Goal: Register for event/course: Sign up to attend an event or enroll in a course

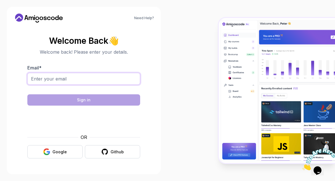
click at [106, 73] on input "Email *" at bounding box center [83, 79] width 113 height 12
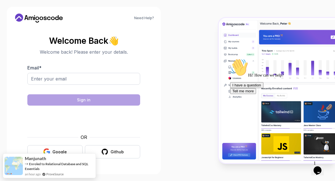
click at [90, 67] on div "Email *" at bounding box center [83, 77] width 113 height 26
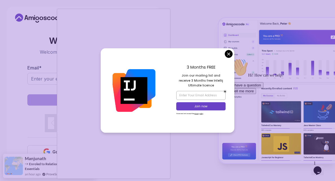
click at [228, 55] on body "Need Help? Welcome Back 👋 Welcome back! Please enter your details. Email * Sign…" at bounding box center [167, 90] width 335 height 181
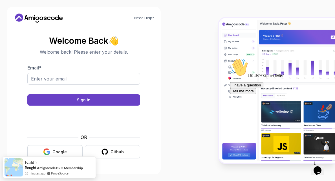
click at [61, 149] on div "Google" at bounding box center [59, 152] width 14 height 6
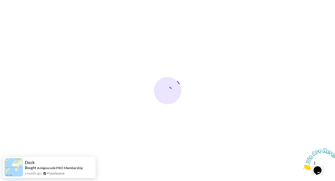
click at [302, 166] on icon "Close" at bounding box center [302, 168] width 0 height 5
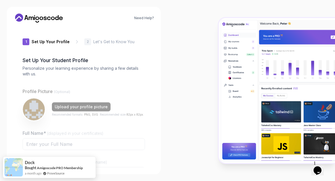
type input "boldorcaad170"
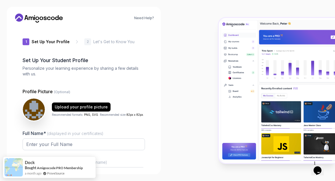
scroll to position [72, 0]
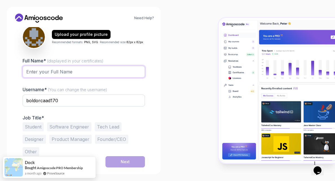
click at [63, 70] on input "Full Name* (displayed in your certificates)" at bounding box center [84, 72] width 122 height 12
type input "[PERSON_NAME]"
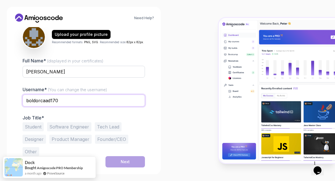
click at [70, 103] on input "boldorcaad170" at bounding box center [84, 100] width 122 height 12
type input "rahulxdahiya"
click at [39, 128] on button "Student" at bounding box center [33, 126] width 21 height 9
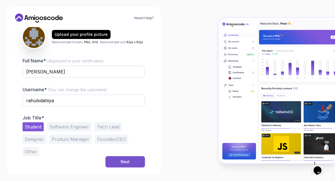
click at [119, 162] on button "Next" at bounding box center [124, 161] width 39 height 11
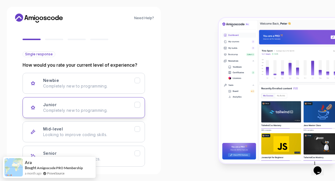
scroll to position [66, 0]
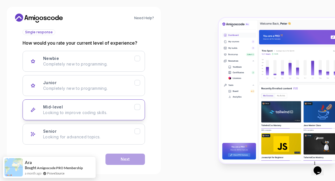
click at [62, 106] on div "Mid-level Looking to improve coding skills." at bounding box center [88, 109] width 91 height 11
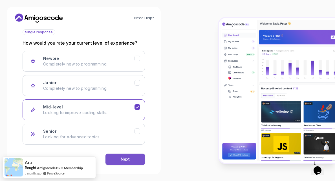
click at [124, 155] on button "Next" at bounding box center [124, 158] width 39 height 11
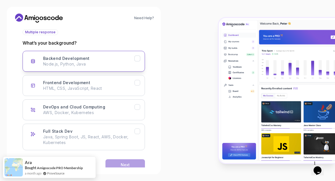
click at [81, 62] on p "Node.js, Python, Java" at bounding box center [88, 64] width 91 height 6
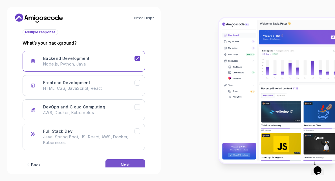
scroll to position [78, 0]
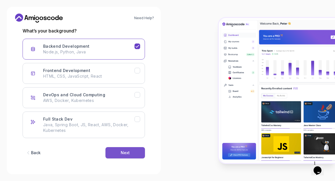
click at [130, 154] on button "Next" at bounding box center [124, 152] width 39 height 11
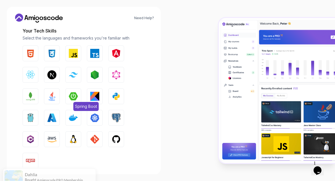
click at [74, 98] on img "button" at bounding box center [73, 96] width 9 height 9
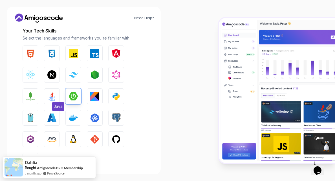
click at [54, 95] on img "button" at bounding box center [51, 96] width 9 height 9
click at [36, 51] on button "HTML" at bounding box center [31, 53] width 16 height 16
click at [48, 51] on img "button" at bounding box center [51, 53] width 9 height 9
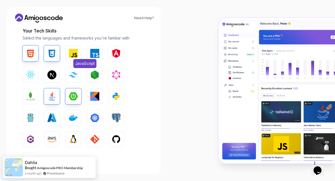
click at [68, 51] on button "JavaScript" at bounding box center [73, 53] width 16 height 16
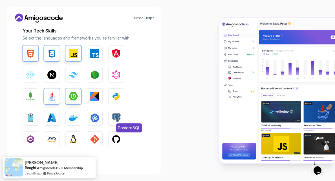
click at [117, 116] on img "button" at bounding box center [116, 117] width 9 height 9
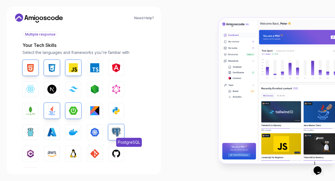
scroll to position [108, 0]
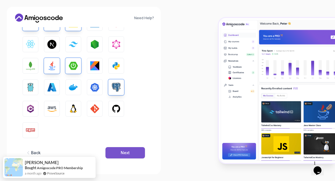
click at [114, 155] on button "Next" at bounding box center [124, 152] width 39 height 11
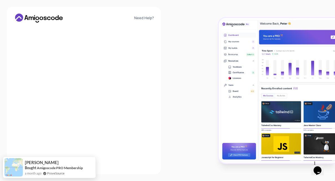
scroll to position [75, 0]
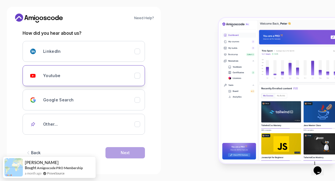
click at [108, 74] on div "Youtube" at bounding box center [88, 75] width 91 height 11
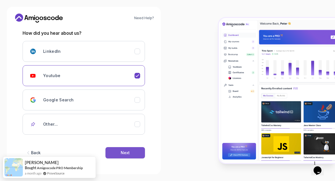
click at [124, 150] on div "Next" at bounding box center [125, 153] width 9 height 6
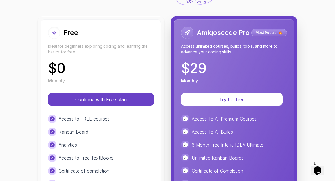
scroll to position [34, 0]
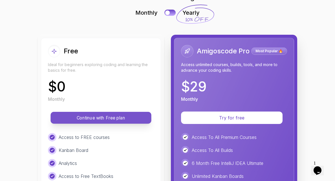
click at [89, 122] on button "Continue with Free plan" at bounding box center [100, 118] width 101 height 12
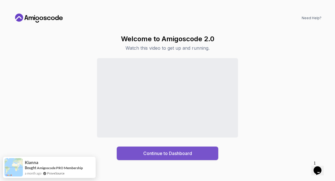
click at [154, 154] on div "Continue to Dashboard" at bounding box center [167, 153] width 49 height 7
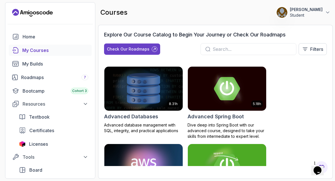
click at [146, 108] on img at bounding box center [143, 88] width 82 height 46
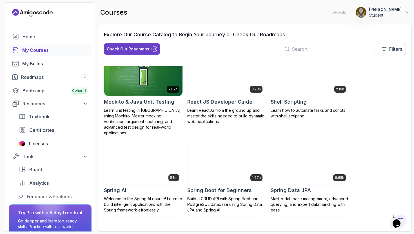
scroll to position [912, 0]
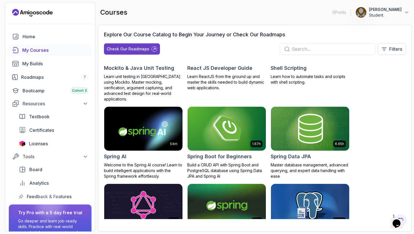
click at [325, 47] on input "text" at bounding box center [331, 49] width 79 height 7
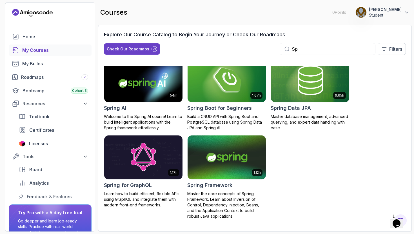
scroll to position [90, 0]
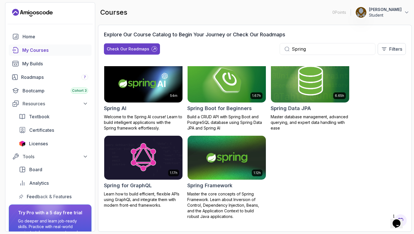
type input "Spring"
click at [327, 136] on div "5.18h Advanced Spring Boot Dive deep into Spring Boot with our advanced course,…" at bounding box center [255, 142] width 302 height 153
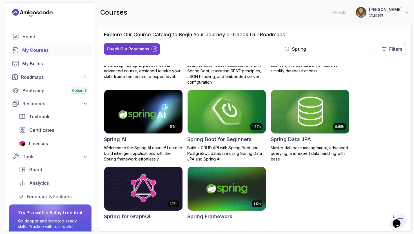
click at [206, 151] on p "Build a CRUD API with Spring Boot and PostgreSQL database using Spring Data JPA…" at bounding box center [226, 153] width 79 height 17
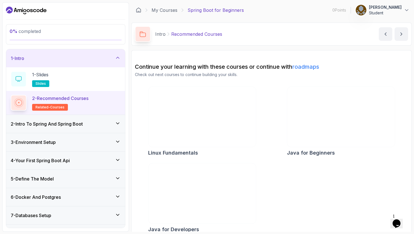
scroll to position [7, 0]
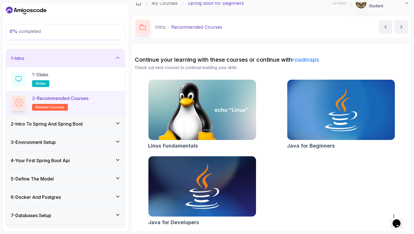
click at [202, 180] on img at bounding box center [202, 186] width 113 height 63
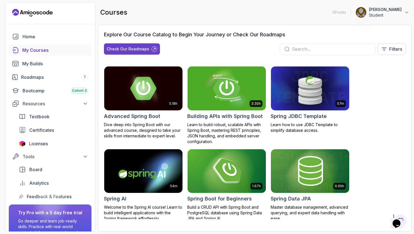
click at [222, 96] on img at bounding box center [227, 88] width 82 height 46
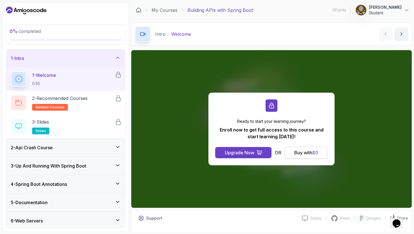
click at [312, 158] on button "Buy with $ 0" at bounding box center [306, 153] width 43 height 12
click at [313, 153] on span "$ 0" at bounding box center [315, 153] width 6 height 6
click at [116, 74] on icon at bounding box center [118, 74] width 7 height 7
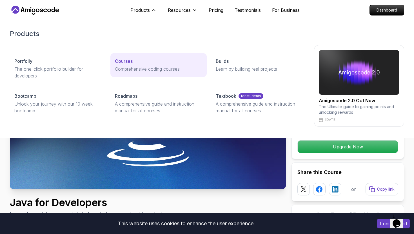
click at [134, 62] on div "Courses" at bounding box center [158, 61] width 87 height 7
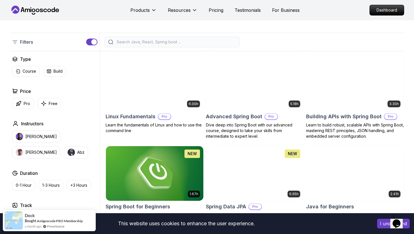
scroll to position [151, 0]
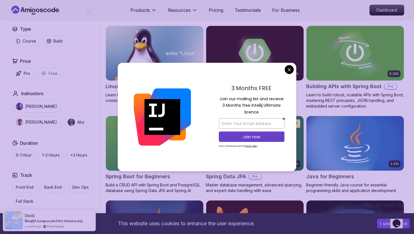
click at [46, 76] on button "Free" at bounding box center [49, 73] width 24 height 11
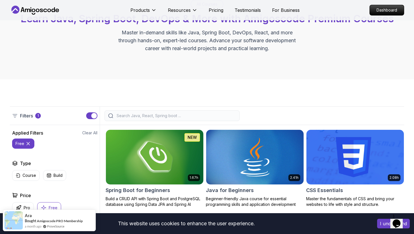
scroll to position [130, 0]
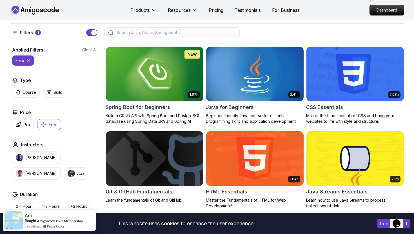
click at [29, 62] on icon at bounding box center [28, 61] width 6 height 6
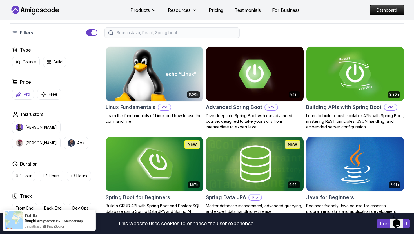
click at [26, 95] on p "Pro" at bounding box center [27, 95] width 6 height 6
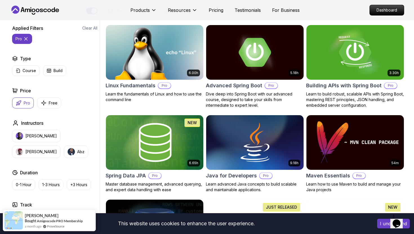
scroll to position [199, 0]
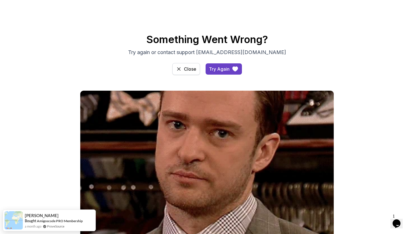
click at [182, 67] on button "Close" at bounding box center [186, 69] width 28 height 12
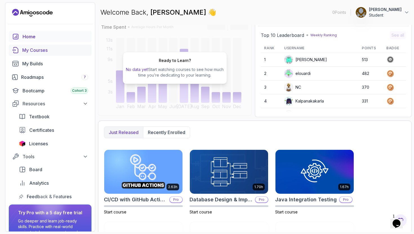
scroll to position [45, 0]
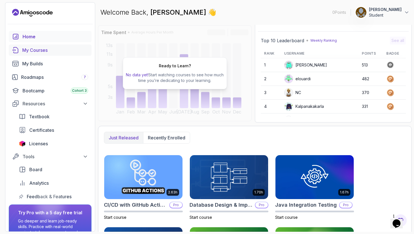
click at [47, 46] on link "My Courses" at bounding box center [50, 50] width 83 height 11
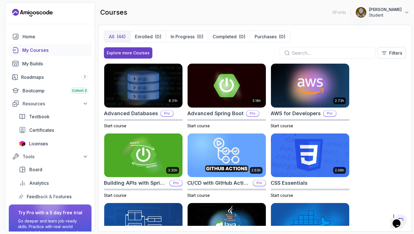
click at [57, 57] on div "Home My Courses My Builds Roadmaps 7 Bootcamp Cohort 3 Resources Textbook Certi…" at bounding box center [50, 116] width 83 height 171
click at [55, 62] on div "My Builds" at bounding box center [55, 63] width 66 height 7
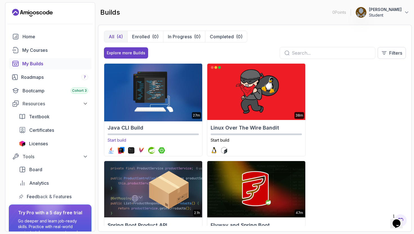
click at [155, 125] on h2 "Java CLI Build" at bounding box center [153, 128] width 91 height 8
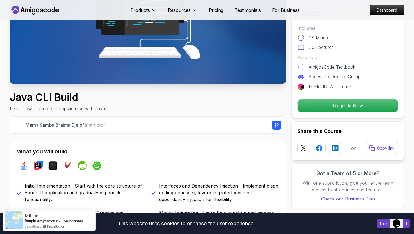
scroll to position [113, 0]
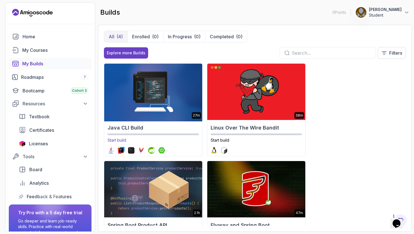
scroll to position [35, 0]
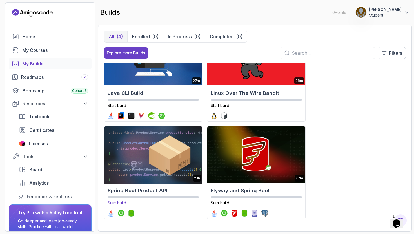
click at [133, 205] on p "Start build" at bounding box center [153, 203] width 91 height 6
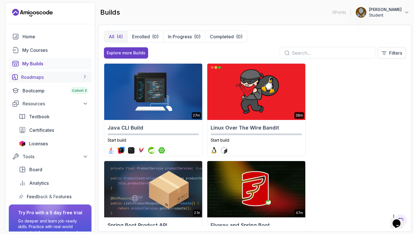
click at [28, 77] on div "Roadmaps 7" at bounding box center [54, 77] width 67 height 7
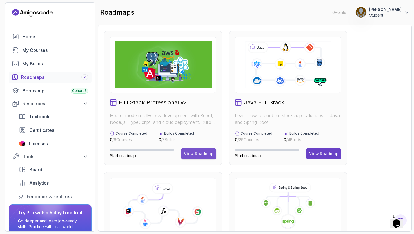
scroll to position [33, 0]
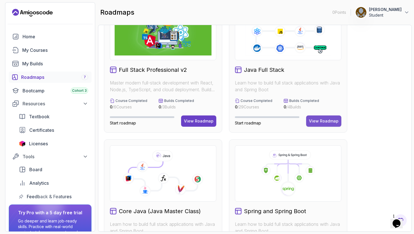
click at [328, 121] on div "View Roadmap" at bounding box center [324, 121] width 30 height 6
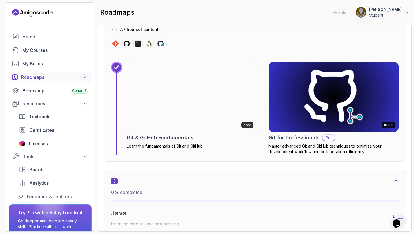
scroll to position [575, 0]
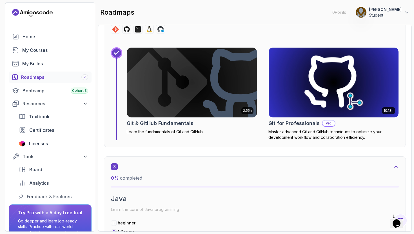
click at [164, 130] on p "Learn the fundamentals of Git and GitHub." at bounding box center [192, 132] width 130 height 6
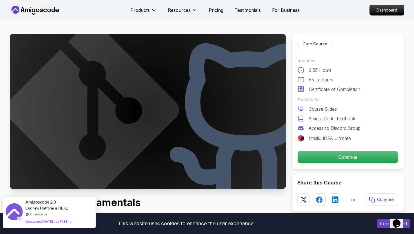
click at [60, 223] on div "Get started [DATE]. It's FREE" at bounding box center [48, 221] width 46 height 6
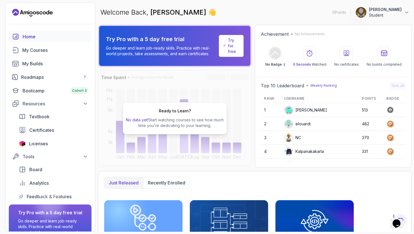
click at [381, 13] on p "Student" at bounding box center [385, 15] width 33 height 6
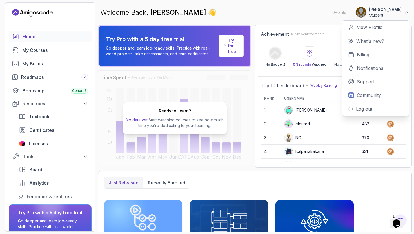
click at [381, 13] on p "Student" at bounding box center [385, 15] width 33 height 6
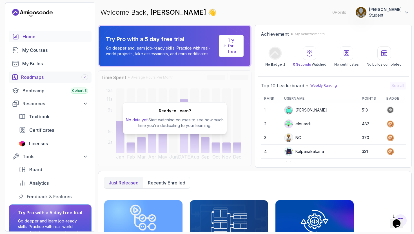
click at [32, 76] on div "Roadmaps 7" at bounding box center [54, 77] width 67 height 7
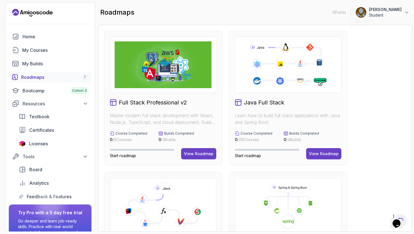
scroll to position [114, 0]
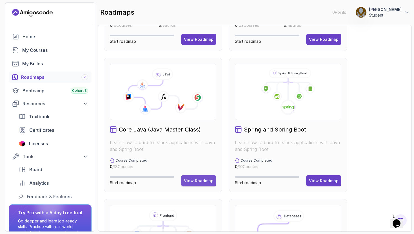
click at [192, 175] on button "View Roadmap" at bounding box center [198, 180] width 35 height 11
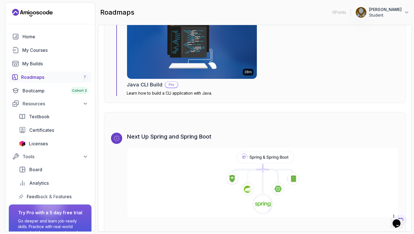
scroll to position [3523, 0]
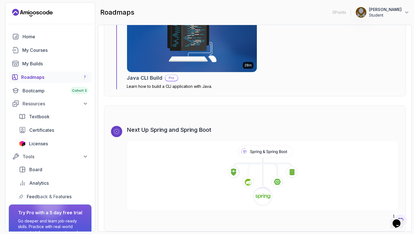
click at [57, 77] on div "Roadmaps 7" at bounding box center [54, 77] width 67 height 7
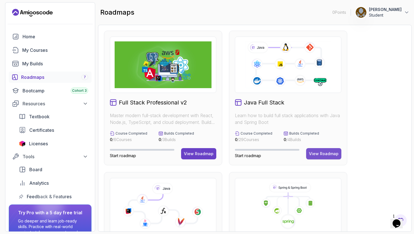
click at [319, 156] on div "View Roadmap" at bounding box center [324, 154] width 30 height 6
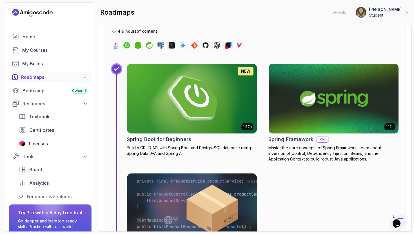
scroll to position [2180, 0]
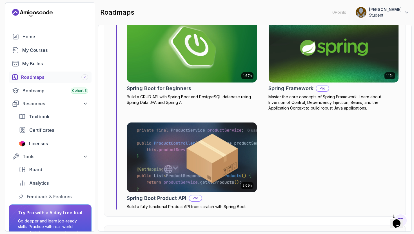
click at [52, 76] on div "Roadmaps 7" at bounding box center [54, 77] width 67 height 7
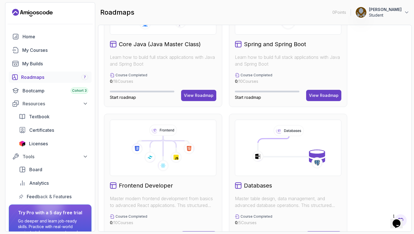
scroll to position [240, 0]
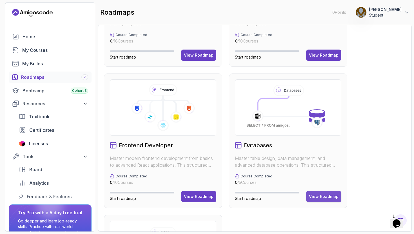
click at [320, 197] on div "View Roadmap" at bounding box center [324, 197] width 30 height 6
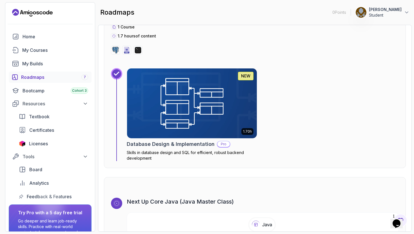
scroll to position [1199, 0]
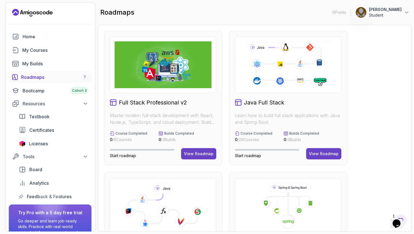
click at [50, 80] on div "Roadmaps 7" at bounding box center [54, 77] width 67 height 7
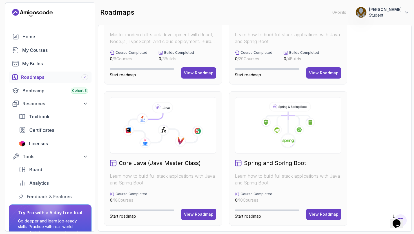
scroll to position [164, 0]
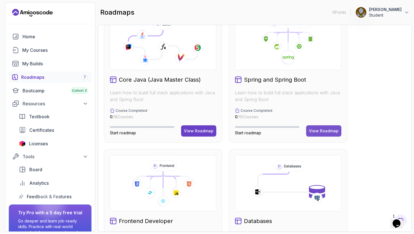
click at [335, 133] on div "View Roadmap" at bounding box center [324, 131] width 30 height 6
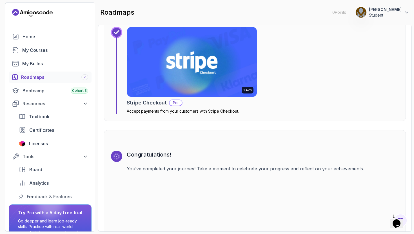
scroll to position [1888, 0]
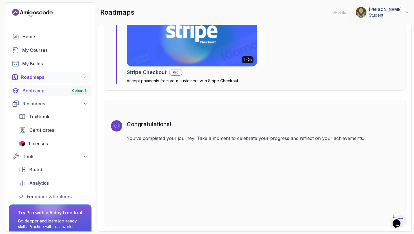
click at [45, 91] on div "Bootcamp Cohort 3" at bounding box center [56, 90] width 66 height 7
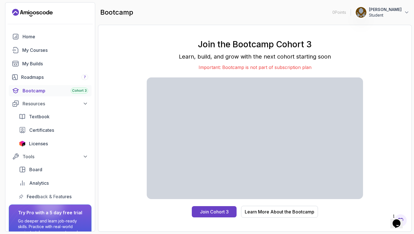
click at [256, 69] on p "Important: Bootcamp is not part of subscription plan" at bounding box center [255, 67] width 216 height 7
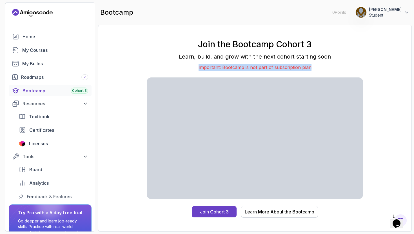
click at [224, 63] on div "Join the Bootcamp Cohort 3 Learn, build, and grow with the next cohort starting…" at bounding box center [255, 55] width 216 height 32
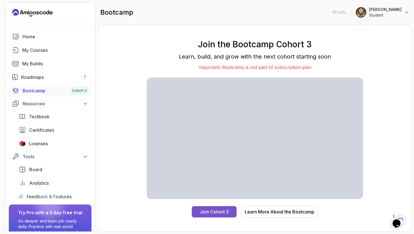
click at [210, 215] on div "Join Cohort 3" at bounding box center [214, 211] width 29 height 7
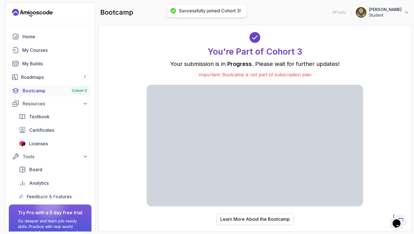
click at [249, 215] on button "Learn More About the Bootcamp" at bounding box center [255, 219] width 77 height 12
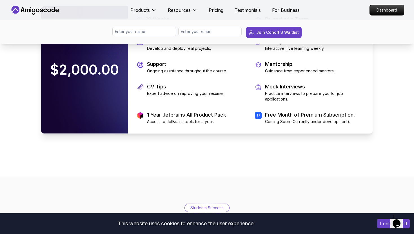
scroll to position [1219, 0]
click at [76, 107] on div "$2,000.00" at bounding box center [84, 69] width 87 height 127
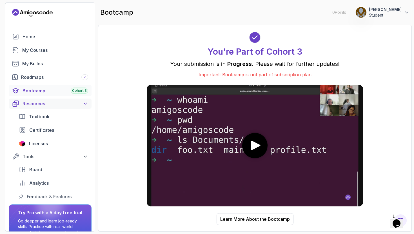
click at [37, 102] on div "Resources" at bounding box center [56, 103] width 66 height 7
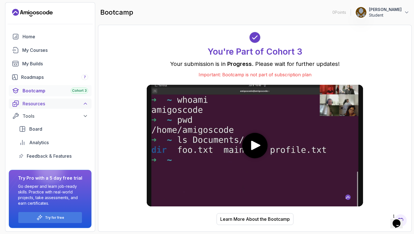
click at [37, 102] on div "Resources" at bounding box center [56, 103] width 66 height 7
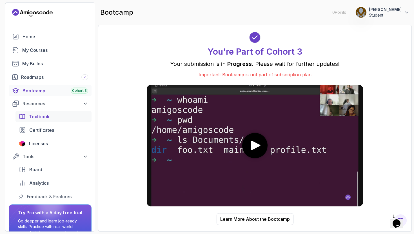
click at [35, 116] on span "Textbook" at bounding box center [39, 116] width 21 height 7
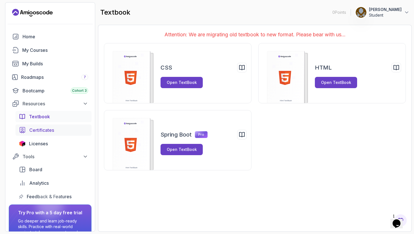
click at [42, 127] on span "Certificates" at bounding box center [41, 130] width 25 height 7
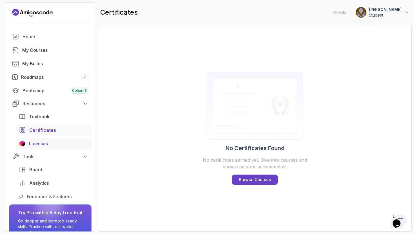
click at [35, 147] on span "Licenses" at bounding box center [38, 143] width 19 height 7
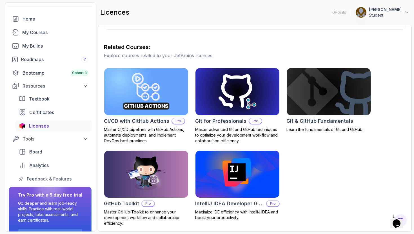
scroll to position [35, 0]
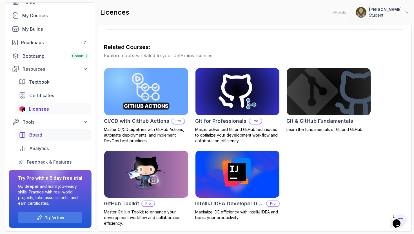
click at [36, 137] on span "Board" at bounding box center [35, 135] width 13 height 7
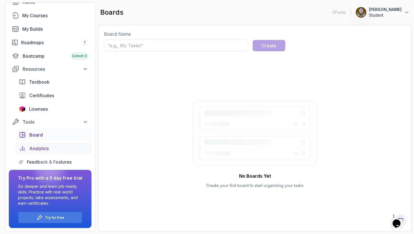
click at [50, 151] on div "Analytics" at bounding box center [58, 148] width 59 height 7
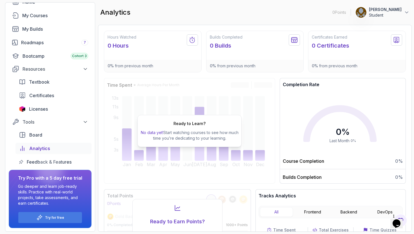
scroll to position [54, 0]
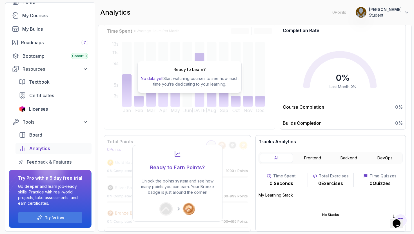
click at [52, 163] on div at bounding box center [49, 170] width 27 height 27
click at [39, 163] on div at bounding box center [49, 170] width 27 height 27
click at [36, 162] on span "Feedback & Features" at bounding box center [49, 162] width 45 height 7
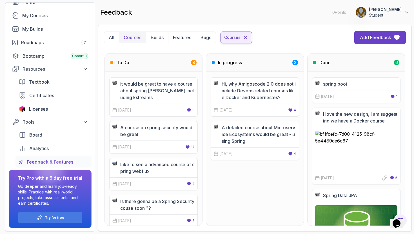
click at [248, 37] on icon at bounding box center [246, 37] width 6 height 6
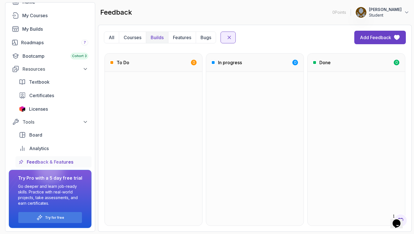
click at [243, 37] on icon at bounding box center [242, 33] width 7 height 7
click at [178, 28] on p "Features" at bounding box center [183, 22] width 19 height 10
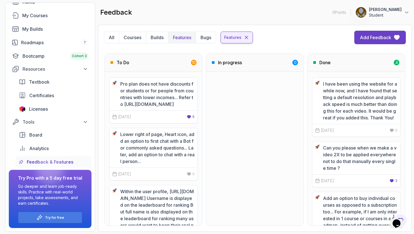
click at [248, 37] on icon at bounding box center [248, 33] width 8 height 8
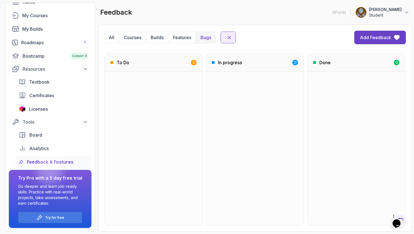
click at [210, 19] on p "Bugs" at bounding box center [212, 12] width 13 height 11
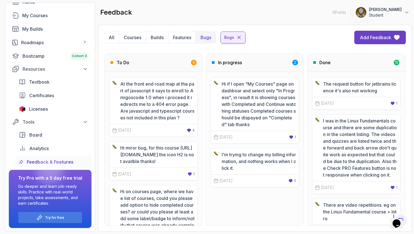
click at [240, 36] on icon at bounding box center [239, 33] width 3 height 3
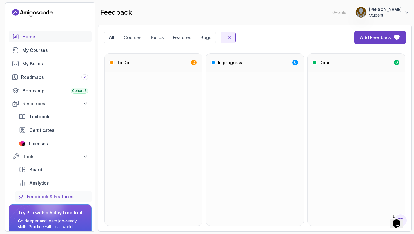
click at [23, 38] on div "Home" at bounding box center [56, 36] width 66 height 7
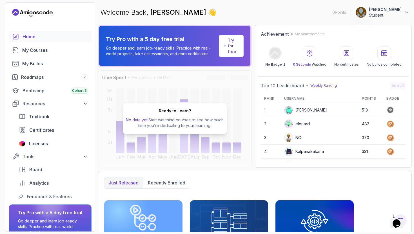
click at [24, 13] on icon "Landing page" at bounding box center [26, 12] width 4 height 3
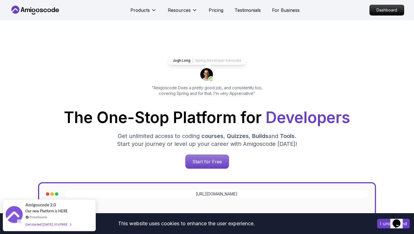
click at [237, 5] on div "Products Resources Pricing Testimonials For Business" at bounding box center [214, 10] width 169 height 11
click at [245, 9] on p "Testimonials" at bounding box center [248, 10] width 26 height 7
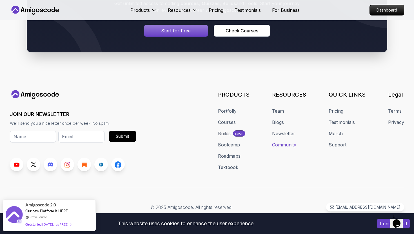
scroll to position [1258, 0]
click at [243, 10] on p "Testimonials" at bounding box center [248, 10] width 26 height 7
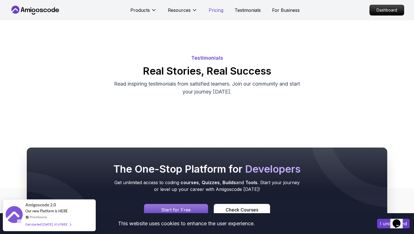
click at [213, 12] on p "Pricing" at bounding box center [216, 10] width 15 height 7
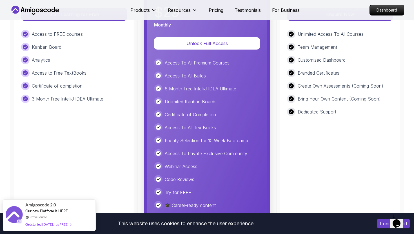
scroll to position [1393, 0]
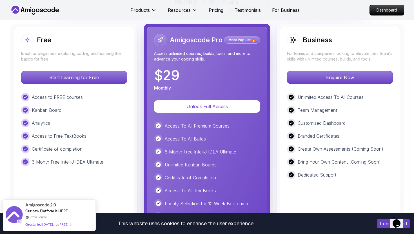
click at [352, 112] on div "Unlimited Access To All Courses Team Management Customized Dashboard Branded Ce…" at bounding box center [340, 136] width 106 height 86
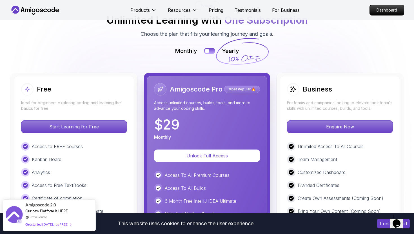
scroll to position [1238, 0]
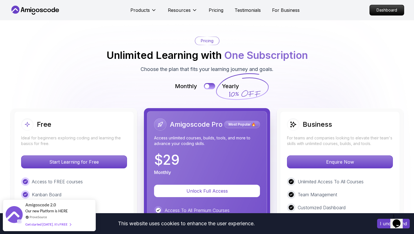
click at [332, 118] on div "Business" at bounding box center [340, 124] width 106 height 12
click at [214, 83] on button at bounding box center [210, 86] width 12 height 6
click at [214, 84] on div at bounding box center [212, 86] width 5 height 5
click at [214, 83] on button at bounding box center [210, 86] width 12 height 6
click at [214, 84] on div at bounding box center [212, 86] width 5 height 5
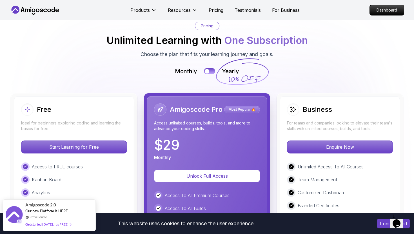
scroll to position [1226, 0]
